Goal: Task Accomplishment & Management: Use online tool/utility

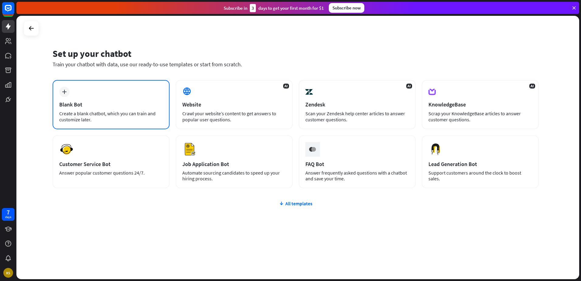
click at [133, 107] on div "Blank Bot" at bounding box center [111, 104] width 104 height 7
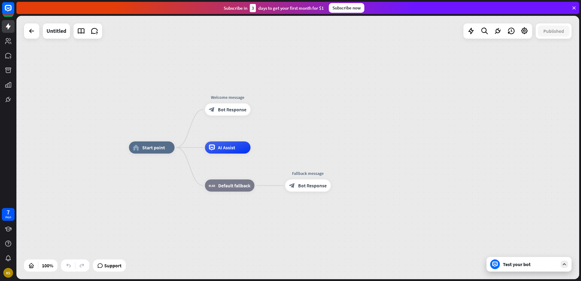
click at [519, 265] on div "Test your bot" at bounding box center [530, 264] width 55 height 6
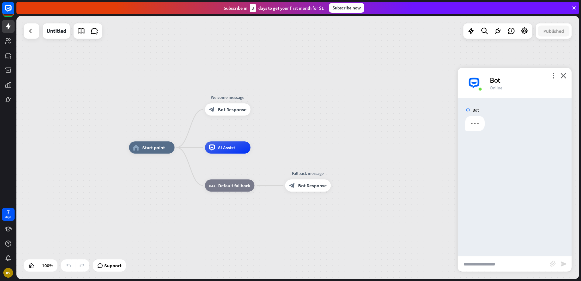
click at [515, 264] on input "text" at bounding box center [504, 263] width 92 height 15
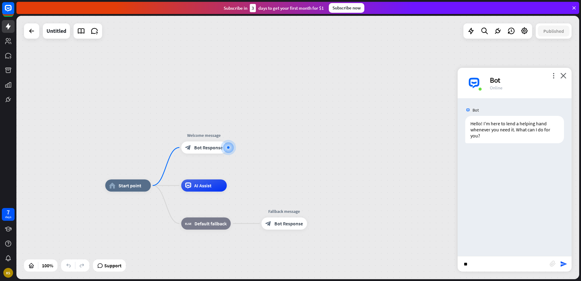
type input "*"
type input "**********"
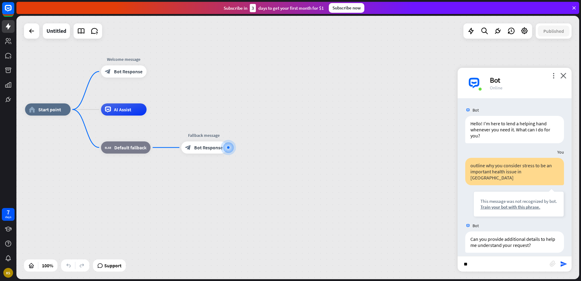
type input "*"
type input "**********"
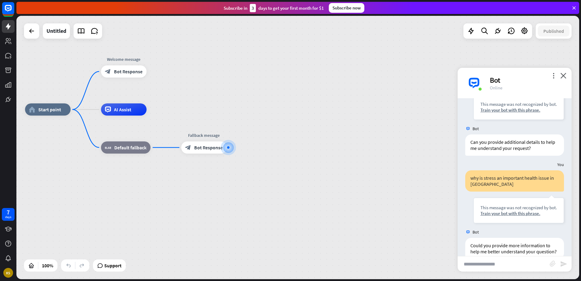
scroll to position [109, 0]
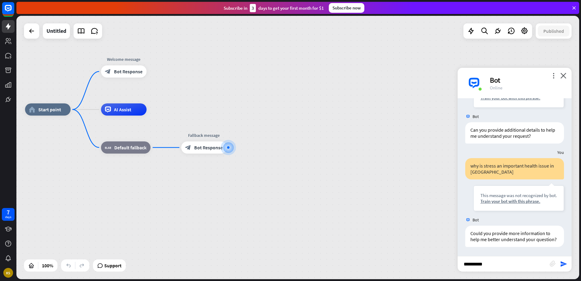
type input "**********"
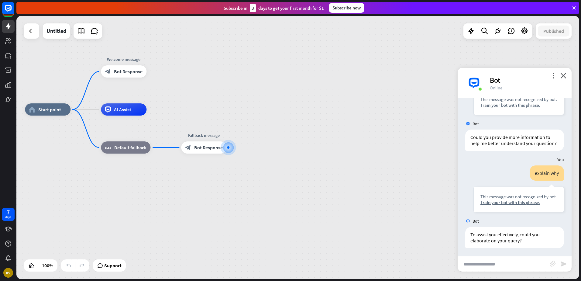
scroll to position [206, 0]
click at [133, 115] on div "AI Assist" at bounding box center [124, 109] width 46 height 12
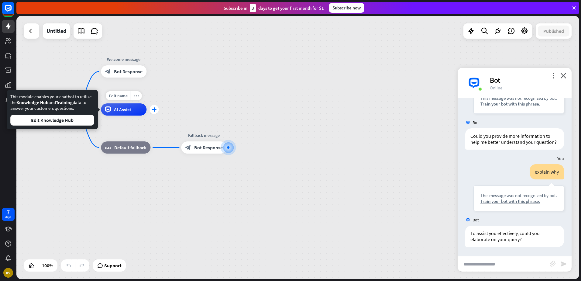
click at [154, 110] on icon "plus" at bounding box center [154, 109] width 5 height 4
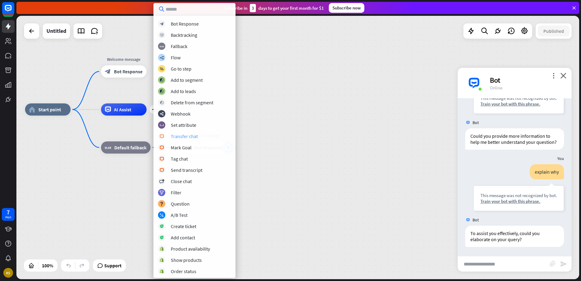
click at [186, 136] on div "Transfer chat" at bounding box center [184, 136] width 27 height 6
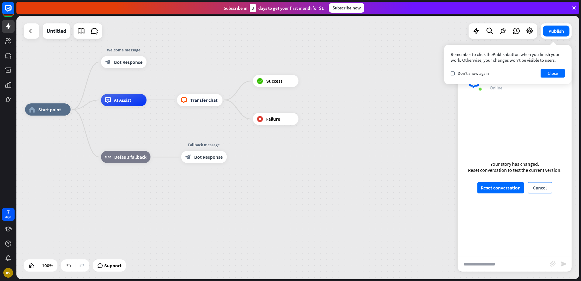
click at [539, 186] on button "Cancel" at bounding box center [540, 187] width 24 height 11
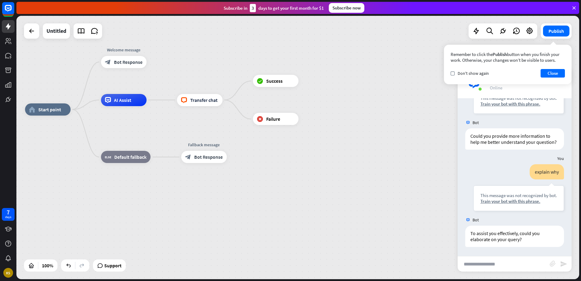
click at [509, 261] on input "text" at bounding box center [504, 263] width 92 height 15
type input "*"
type input "**********"
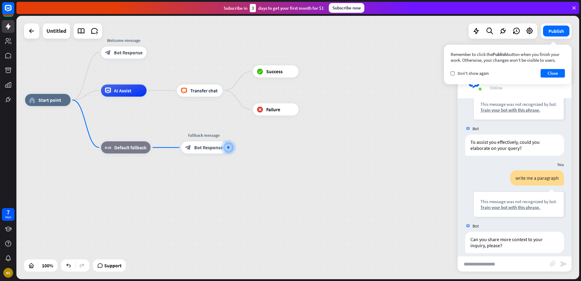
scroll to position [304, 0]
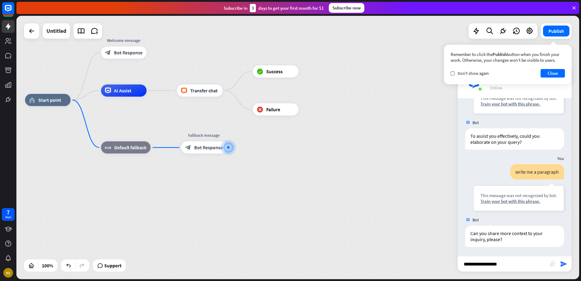
type input "**********"
click at [131, 77] on div "more_horiz" at bounding box center [136, 76] width 11 height 9
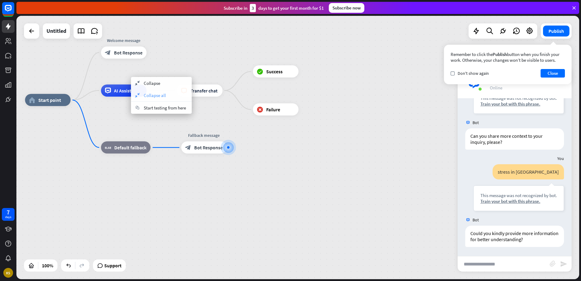
click at [152, 98] on div "collapse Collapse all" at bounding box center [161, 95] width 61 height 12
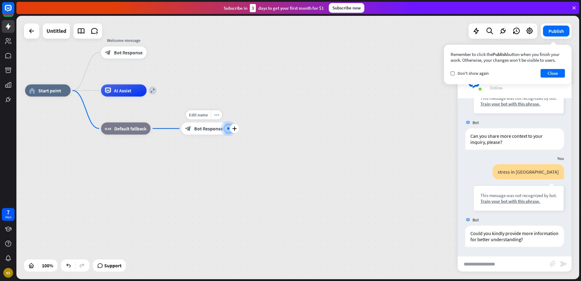
click at [202, 128] on span "Bot Response" at bounding box center [208, 129] width 29 height 6
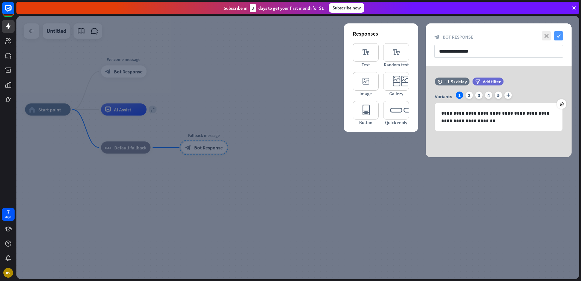
click at [557, 36] on icon "check" at bounding box center [558, 35] width 9 height 9
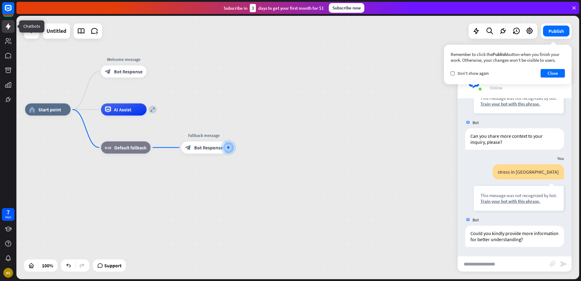
click at [5, 25] on icon at bounding box center [8, 26] width 7 height 7
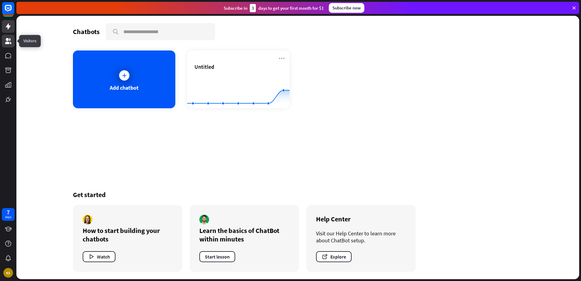
click at [8, 37] on link at bounding box center [8, 41] width 13 height 13
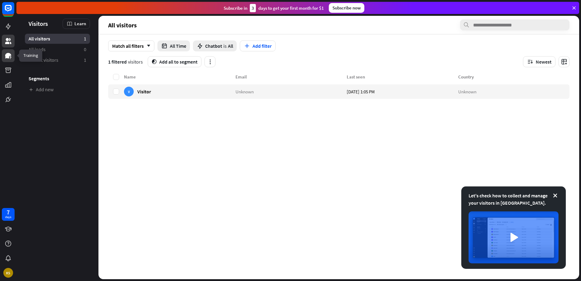
click at [11, 50] on link at bounding box center [8, 55] width 13 height 13
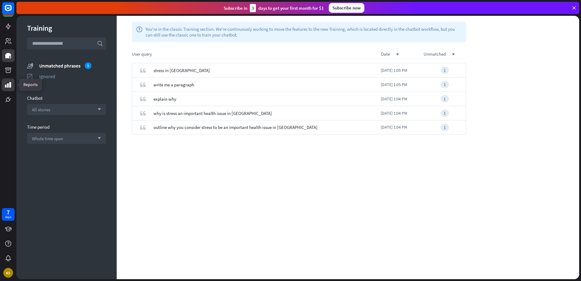
click at [6, 88] on icon at bounding box center [8, 84] width 6 height 5
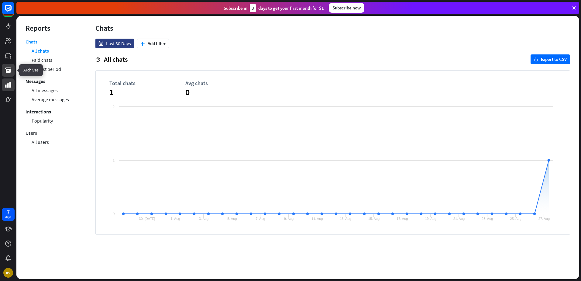
click at [11, 71] on icon at bounding box center [8, 70] width 7 height 7
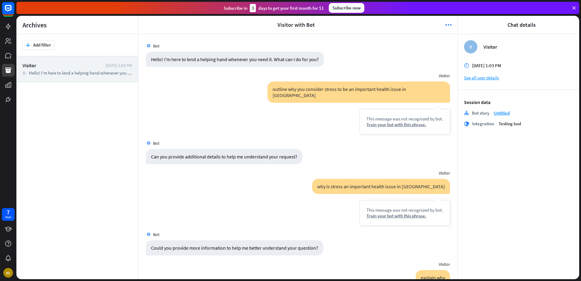
scroll to position [253, 0]
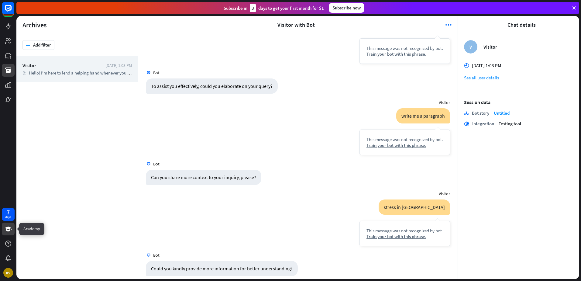
click at [10, 226] on icon at bounding box center [8, 228] width 7 height 7
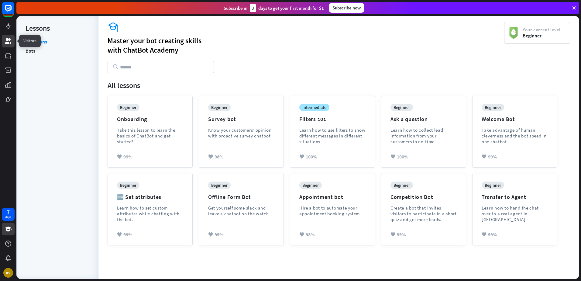
click at [10, 38] on icon at bounding box center [8, 40] width 7 height 7
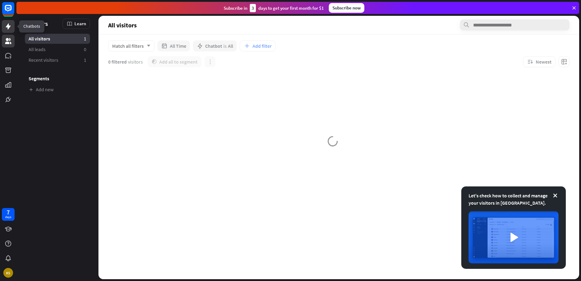
click at [5, 26] on icon at bounding box center [8, 26] width 7 height 7
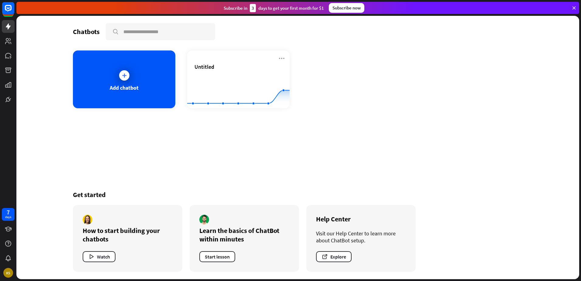
click at [11, 48] on div at bounding box center [8, 53] width 16 height 106
click at [9, 45] on link at bounding box center [8, 41] width 13 height 13
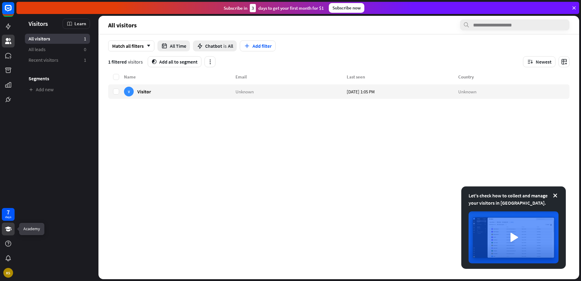
click at [8, 233] on link at bounding box center [8, 229] width 13 height 13
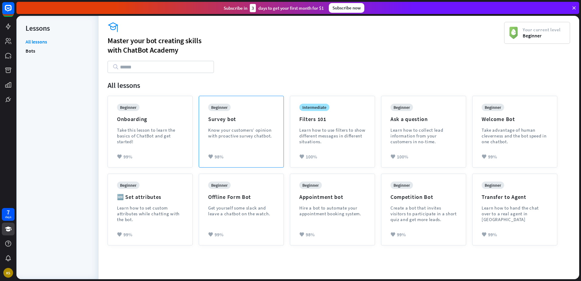
click at [250, 145] on div "beginner Survey bot Know your customers’ opinion with proactive survey chatbot." at bounding box center [241, 126] width 66 height 44
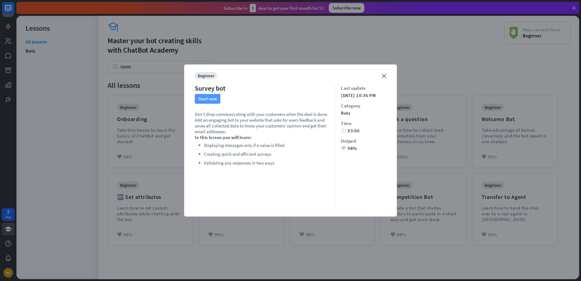
click at [213, 100] on button "Start now" at bounding box center [208, 99] width 26 height 10
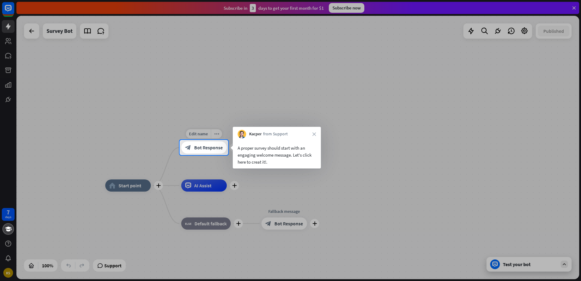
click at [218, 147] on span "Bot Response" at bounding box center [208, 147] width 29 height 6
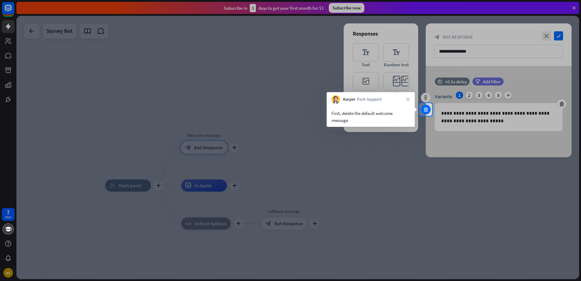
click at [422, 109] on div at bounding box center [426, 110] width 10 height 10
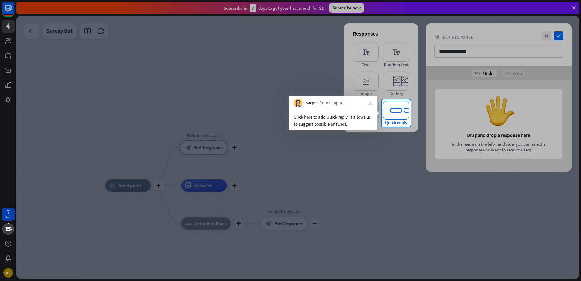
click at [395, 115] on icon "editor_quick_replies" at bounding box center [396, 110] width 26 height 19
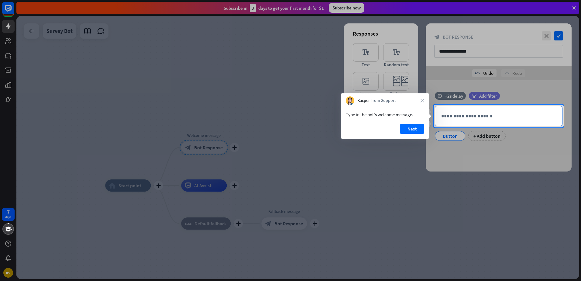
click at [454, 117] on p "**********" at bounding box center [498, 116] width 115 height 8
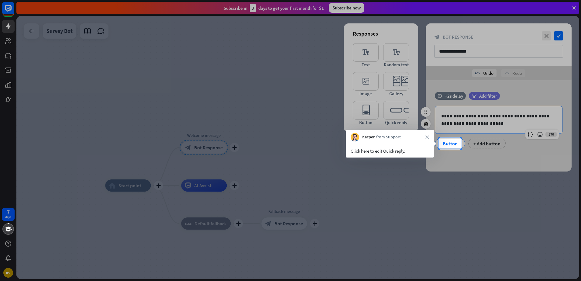
click at [451, 141] on div "Button" at bounding box center [450, 143] width 20 height 9
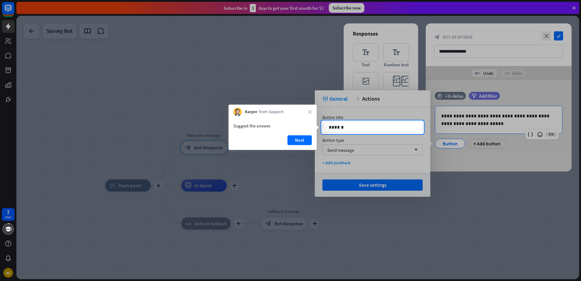
drag, startPoint x: 306, startPoint y: 138, endPoint x: 309, endPoint y: 141, distance: 4.1
click at [306, 140] on button "Next" at bounding box center [300, 140] width 24 height 10
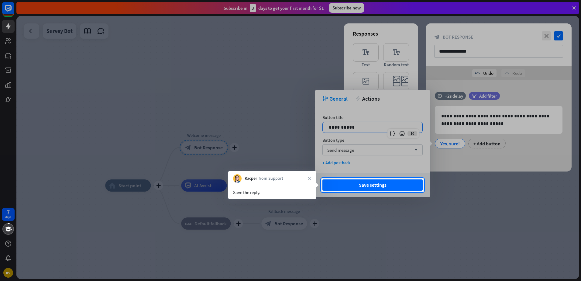
click at [357, 181] on button "Save settings" at bounding box center [373, 184] width 100 height 11
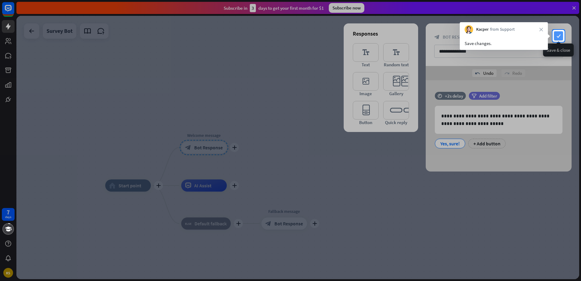
click at [559, 36] on icon "check" at bounding box center [558, 35] width 9 height 9
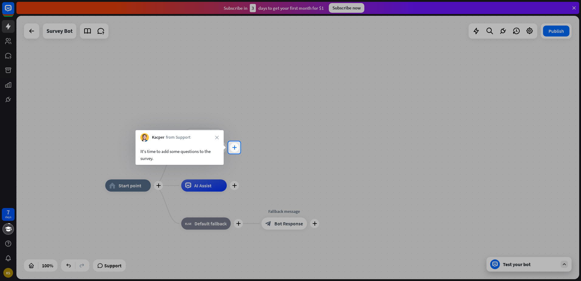
click at [233, 146] on icon "plus" at bounding box center [234, 147] width 5 height 4
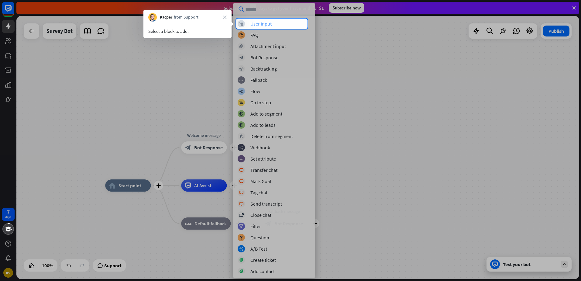
click at [278, 22] on div "block_user_input User Input" at bounding box center [274, 23] width 73 height 7
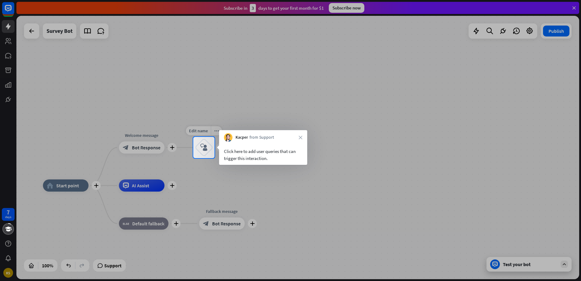
click at [202, 144] on icon "block_user_input" at bounding box center [203, 147] width 7 height 7
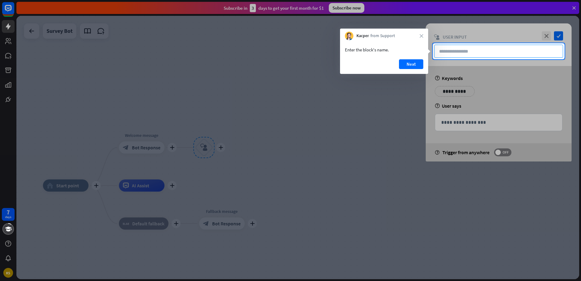
click at [533, 54] on input "text" at bounding box center [498, 51] width 129 height 13
type input "**"
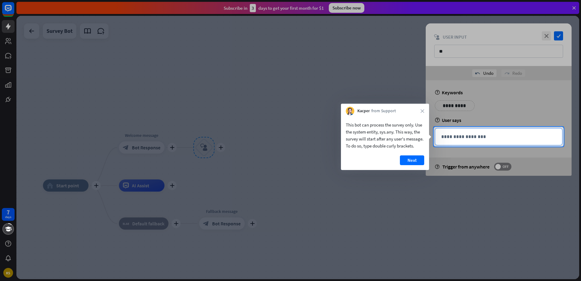
click at [457, 135] on p "**********" at bounding box center [498, 137] width 115 height 8
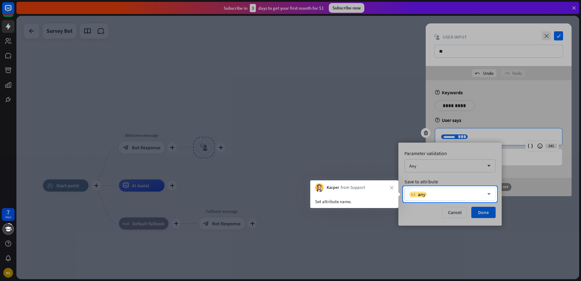
click at [463, 196] on div "variable any" at bounding box center [446, 194] width 75 height 6
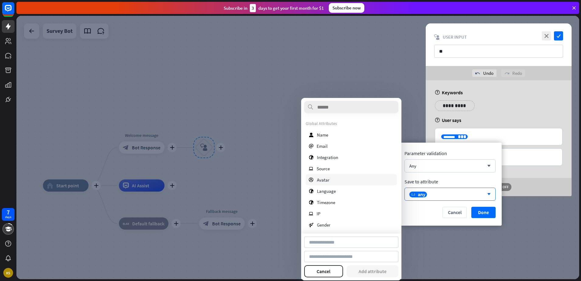
type input "**********"
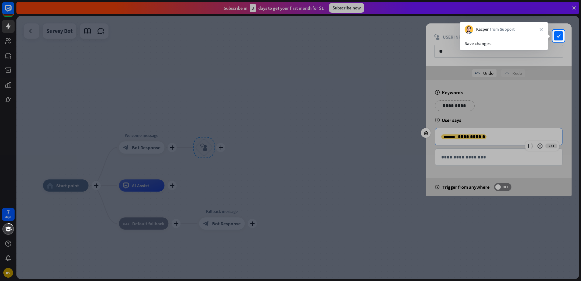
click at [494, 137] on div at bounding box center [290, 161] width 581 height 239
click at [485, 162] on div at bounding box center [290, 161] width 581 height 239
click at [486, 160] on div at bounding box center [290, 161] width 581 height 239
click at [562, 35] on icon "check" at bounding box center [558, 35] width 9 height 9
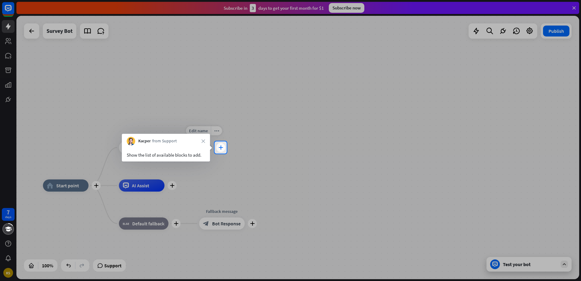
drag, startPoint x: 225, startPoint y: 149, endPoint x: 221, endPoint y: 147, distance: 3.8
click at [223, 149] on div "plus" at bounding box center [220, 147] width 9 height 9
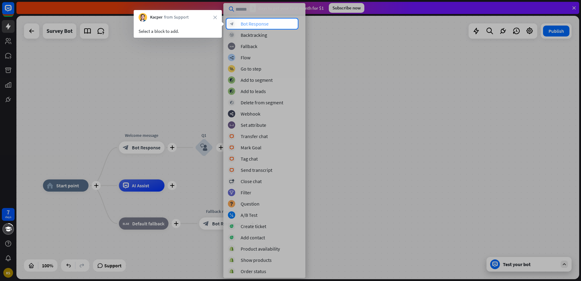
click at [266, 24] on div "Bot Response" at bounding box center [255, 24] width 28 height 6
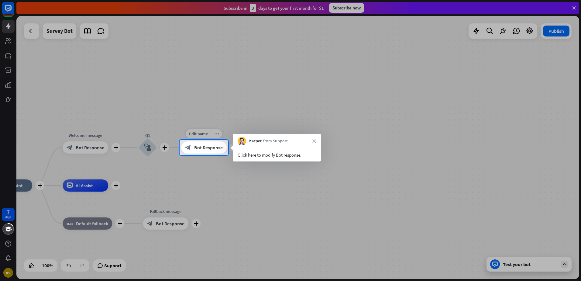
click at [221, 146] on span "Bot Response" at bounding box center [208, 147] width 29 height 6
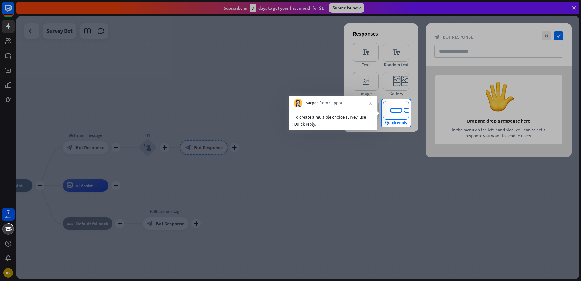
click at [396, 116] on icon "editor_quick_replies" at bounding box center [396, 110] width 26 height 19
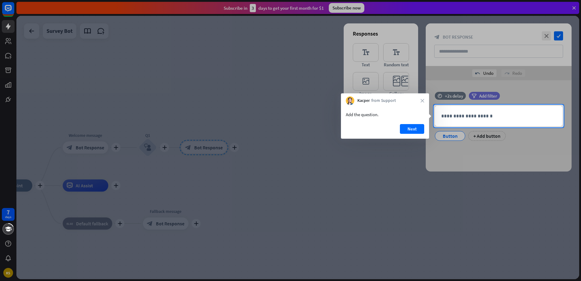
click at [447, 137] on div at bounding box center [290, 204] width 581 height 154
click at [442, 119] on p "**********" at bounding box center [498, 116] width 115 height 8
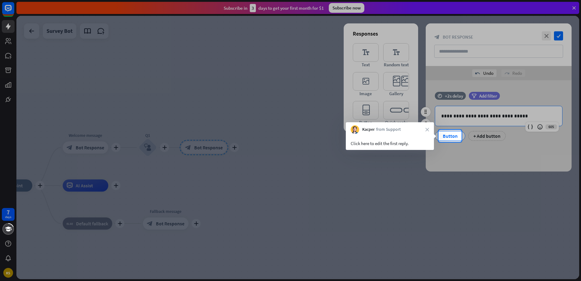
click at [448, 136] on div "Button" at bounding box center [450, 135] width 20 height 9
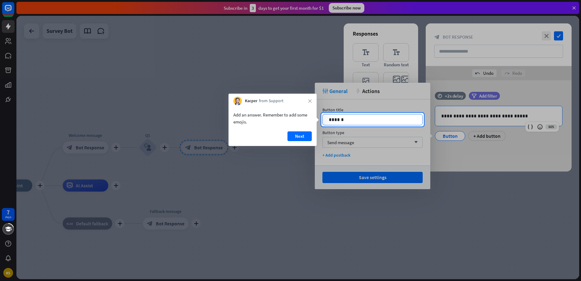
click at [366, 119] on p "******" at bounding box center [373, 120] width 88 height 8
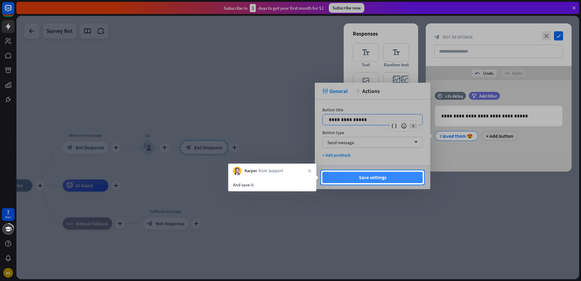
click at [365, 174] on button "Save settings" at bounding box center [373, 177] width 100 height 11
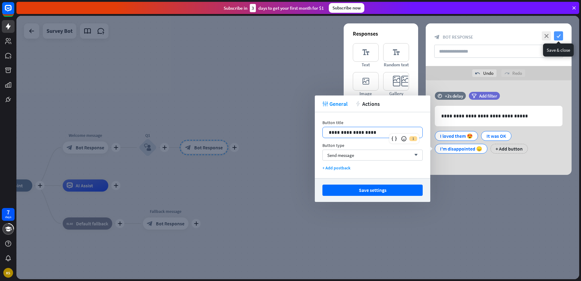
click at [558, 36] on icon "check" at bounding box center [558, 35] width 9 height 9
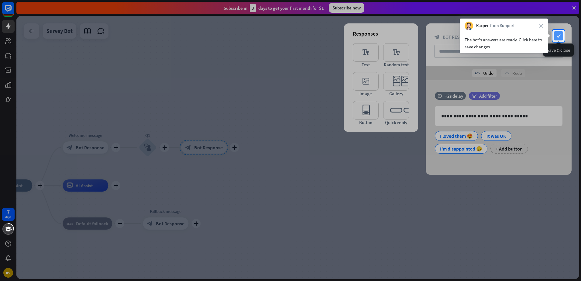
click at [557, 37] on icon "check" at bounding box center [558, 35] width 9 height 9
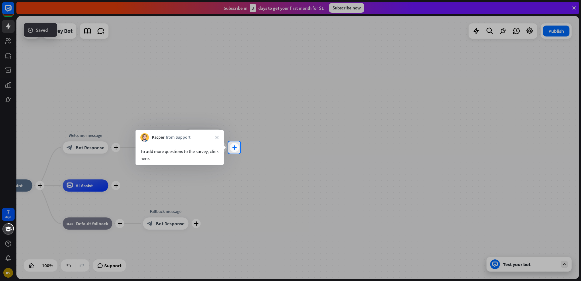
click at [234, 145] on div "plus" at bounding box center [234, 147] width 9 height 9
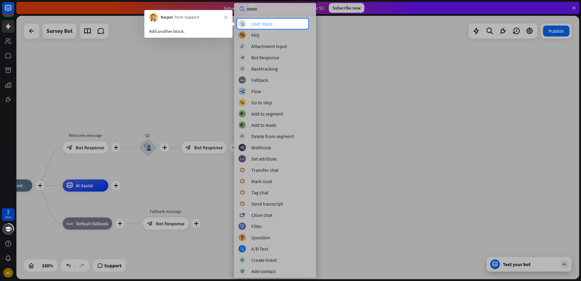
click at [265, 22] on div "User Input" at bounding box center [261, 24] width 21 height 6
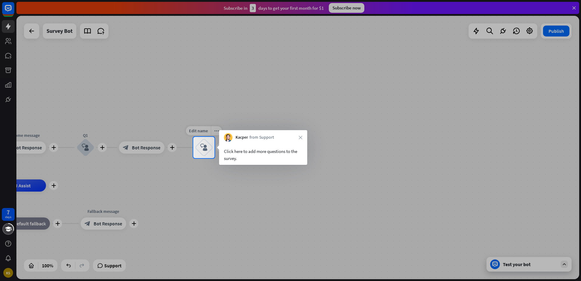
click at [200, 147] on div "block_user_input" at bounding box center [204, 147] width 18 height 18
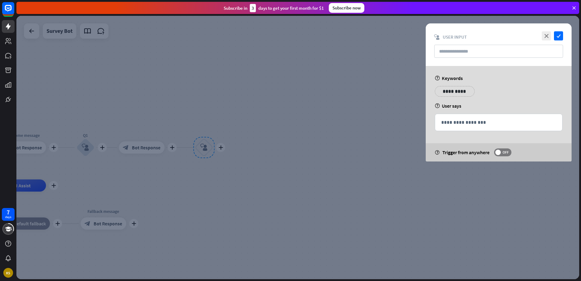
type input "**"
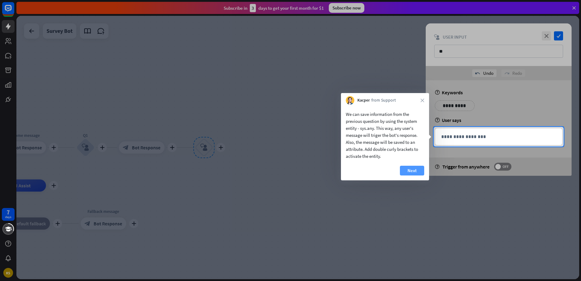
click at [417, 168] on button "Next" at bounding box center [412, 171] width 24 height 10
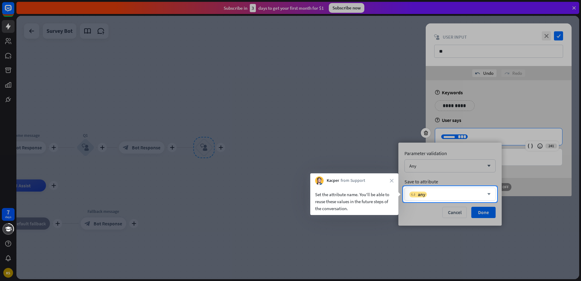
click at [431, 193] on div "variable any" at bounding box center [446, 194] width 75 height 6
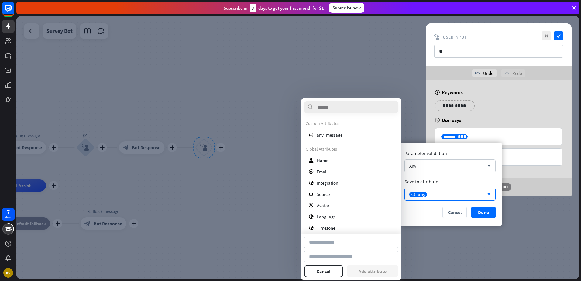
type input "*********"
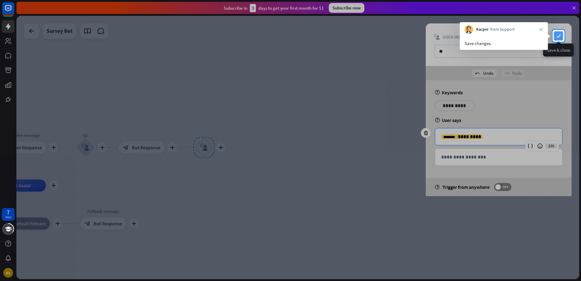
click at [562, 33] on icon "check" at bounding box center [558, 35] width 9 height 9
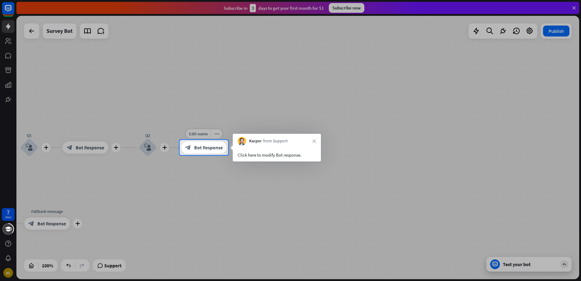
click at [210, 141] on div "Edit name more_horiz plus block_bot_response Bot Response" at bounding box center [204, 147] width 46 height 12
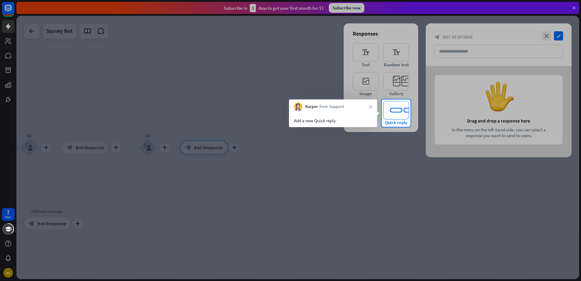
click at [402, 108] on icon "editor_quick_replies" at bounding box center [396, 110] width 26 height 19
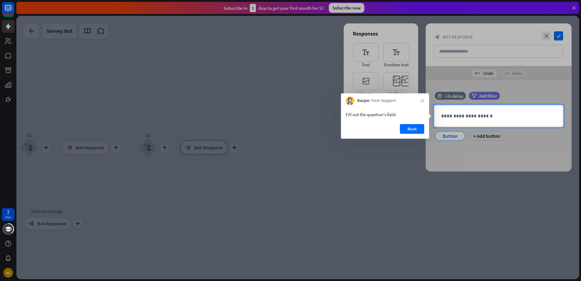
click at [448, 139] on div at bounding box center [290, 204] width 581 height 154
click at [450, 136] on div at bounding box center [290, 204] width 581 height 154
click at [413, 127] on button "Next" at bounding box center [412, 129] width 24 height 10
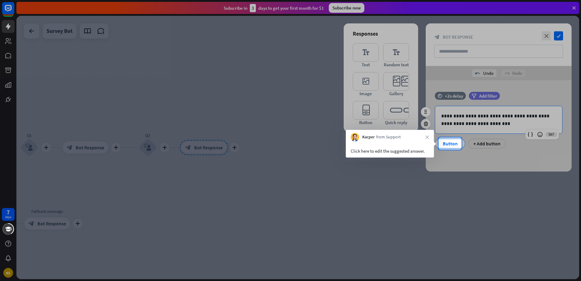
click at [446, 141] on div "Button" at bounding box center [450, 143] width 20 height 9
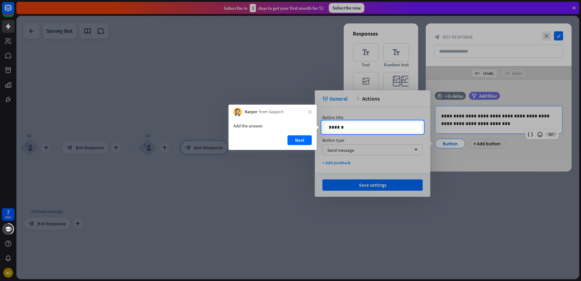
click at [297, 139] on button "Next" at bounding box center [300, 140] width 24 height 10
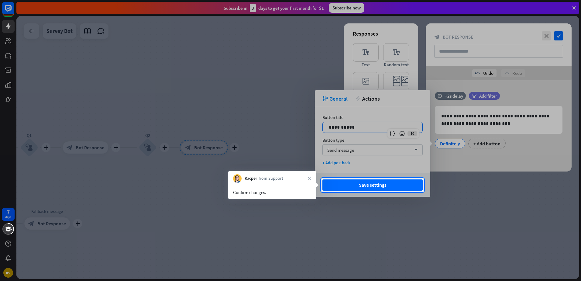
click at [361, 182] on button "Save settings" at bounding box center [373, 184] width 100 height 11
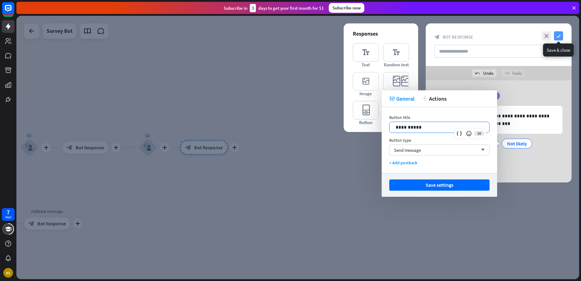
click at [560, 36] on icon "check" at bounding box center [558, 35] width 9 height 9
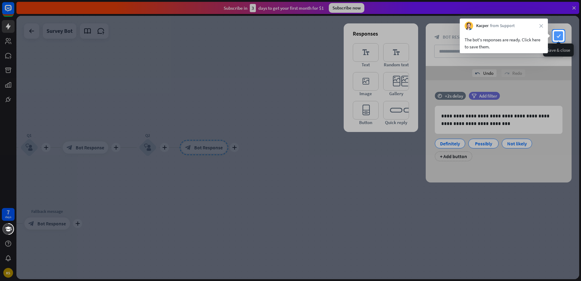
click at [560, 36] on icon "check" at bounding box center [558, 35] width 9 height 9
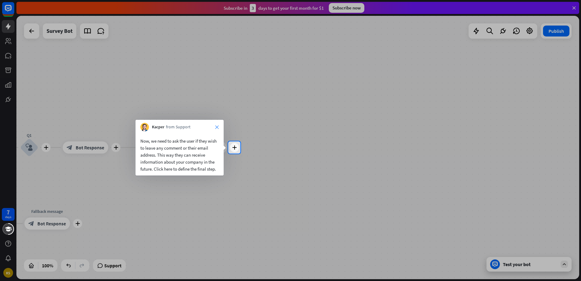
click at [216, 126] on icon "close" at bounding box center [217, 127] width 4 height 4
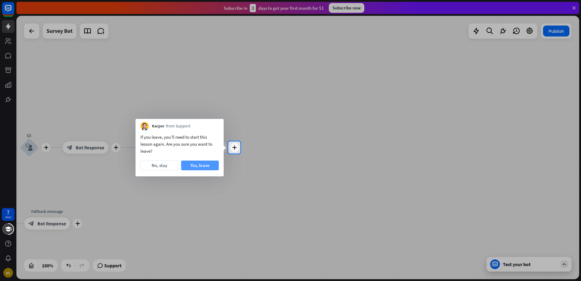
click at [194, 168] on button "Yes, leave" at bounding box center [200, 165] width 38 height 10
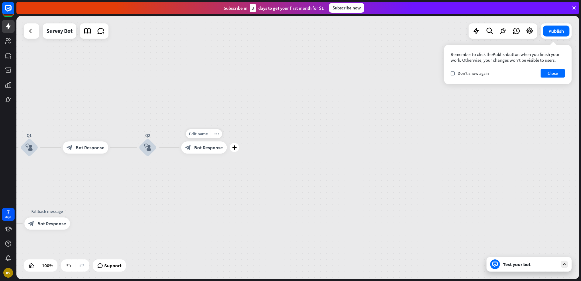
click at [221, 147] on span "Bot Response" at bounding box center [208, 147] width 29 height 6
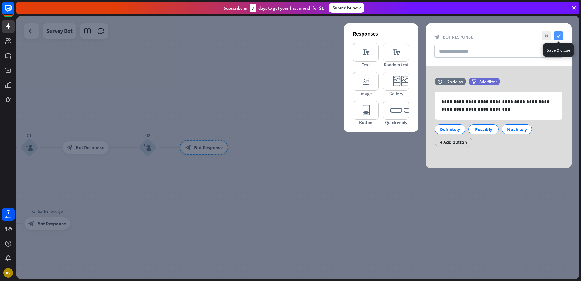
click at [560, 34] on icon "check" at bounding box center [558, 35] width 9 height 9
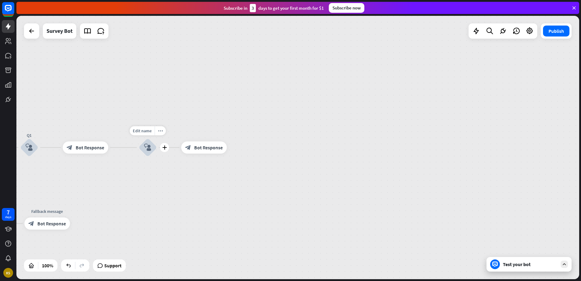
click at [145, 146] on icon "block_user_input" at bounding box center [147, 147] width 7 height 7
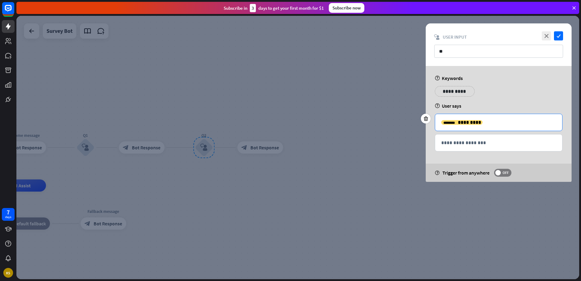
click at [478, 121] on p "**********" at bounding box center [498, 123] width 115 height 8
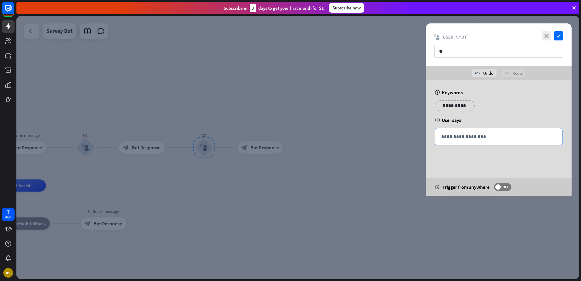
click at [454, 158] on p "**********" at bounding box center [498, 154] width 115 height 8
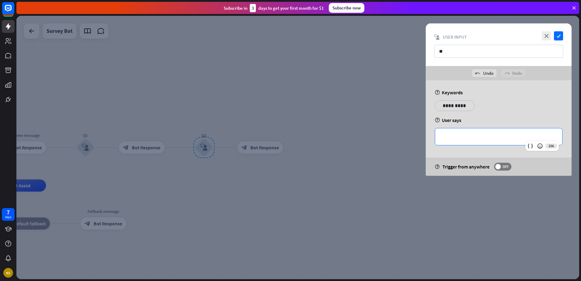
click at [456, 135] on p "**********" at bounding box center [498, 137] width 115 height 8
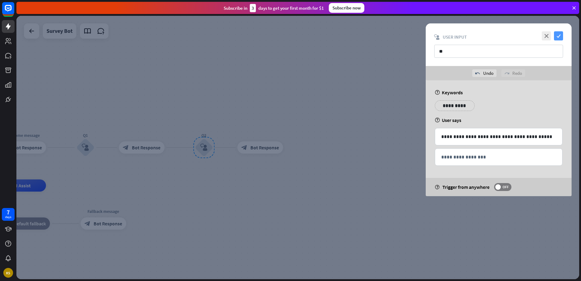
click at [557, 36] on icon "check" at bounding box center [558, 35] width 9 height 9
